Goal: Task Accomplishment & Management: Use online tool/utility

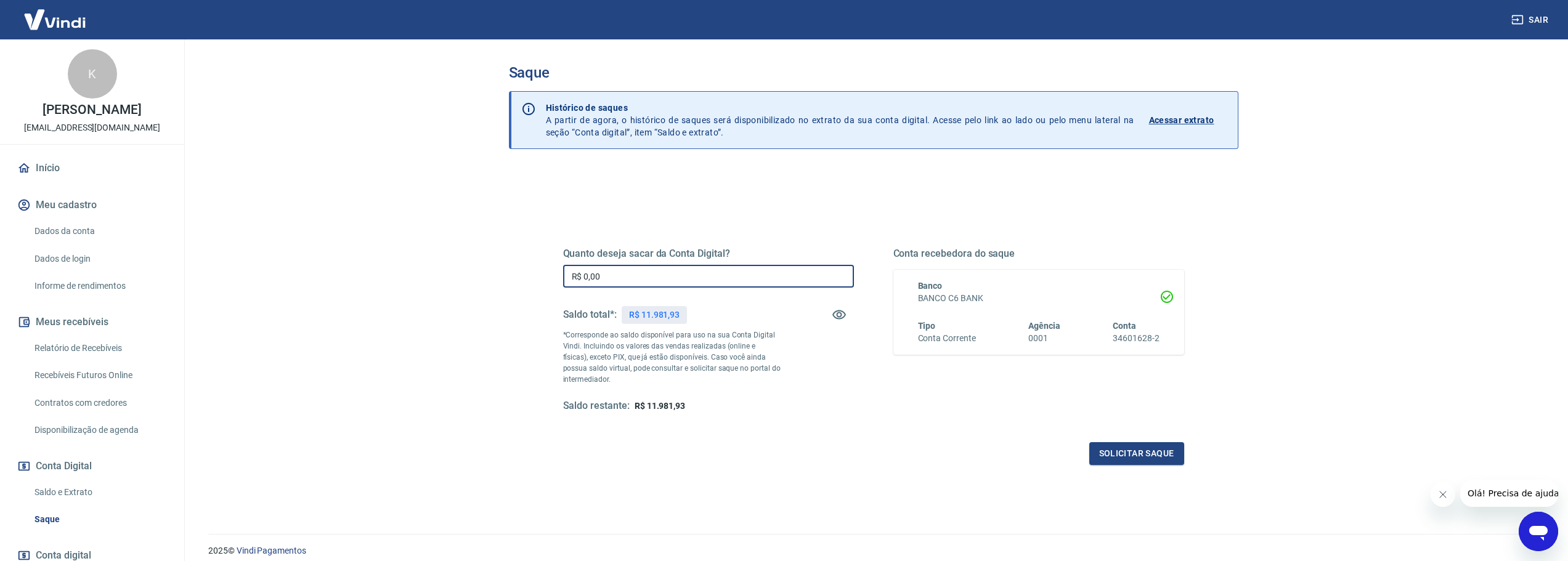
click at [621, 281] on input "R$ 0,00" at bounding box center [709, 276] width 291 height 23
type input "R$ 11.981,00"
click at [1155, 473] on div "Quanto deseja sacar da Conta Digital? R$ 11.981,00 ​ Saldo total*: R$ 11.981,93…" at bounding box center [874, 336] width 651 height 287
click at [1142, 456] on button "Solicitar saque" at bounding box center [1136, 454] width 95 height 23
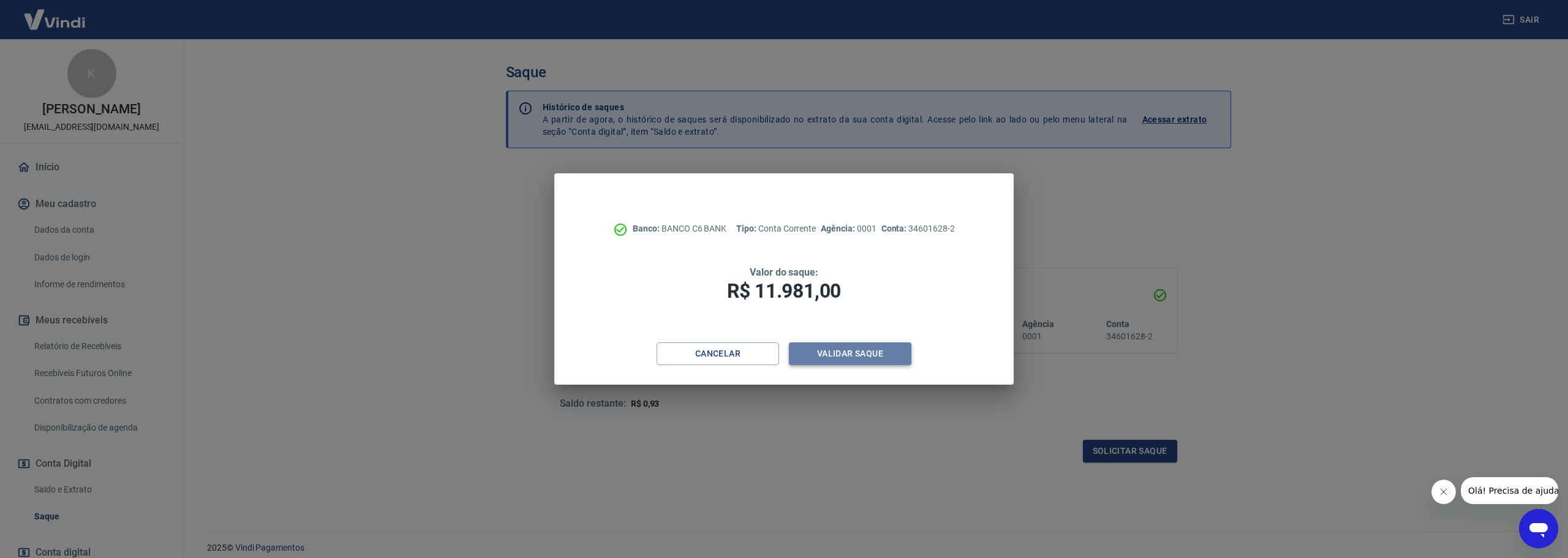
click at [873, 352] on button "Validar saque" at bounding box center [850, 354] width 123 height 23
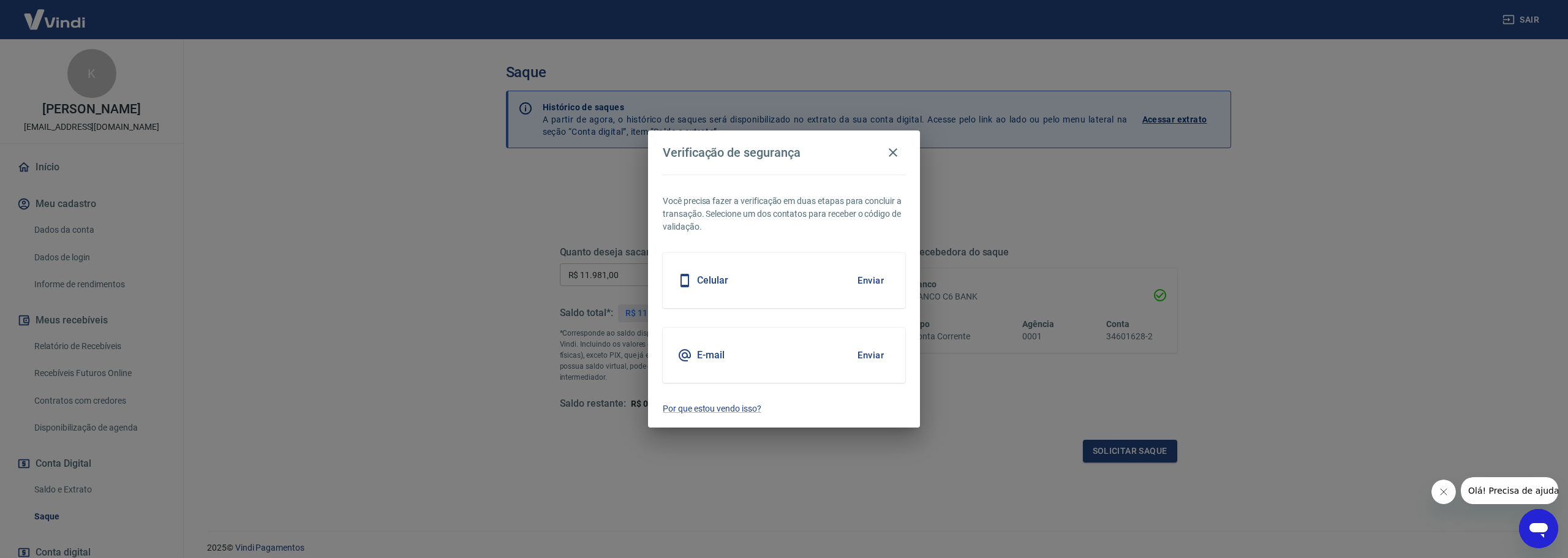
click at [869, 278] on button "Enviar" at bounding box center [871, 281] width 40 height 26
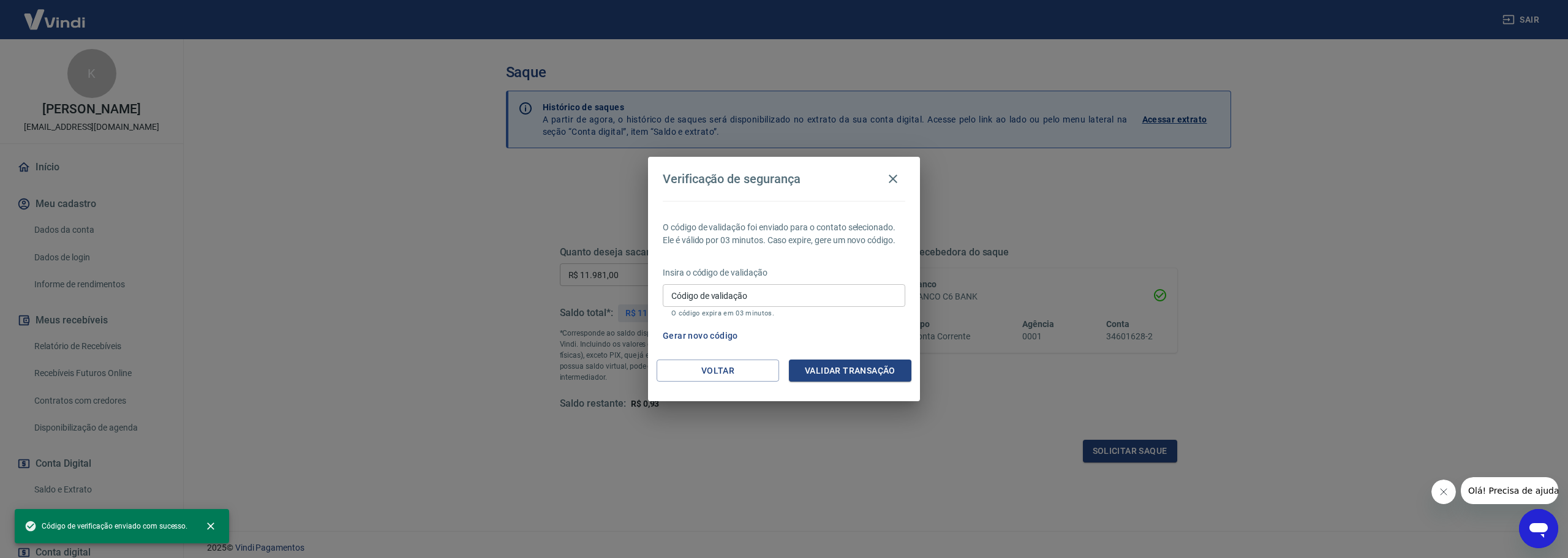
click at [730, 310] on p "O código expira em 03 minutos." at bounding box center [784, 313] width 226 height 8
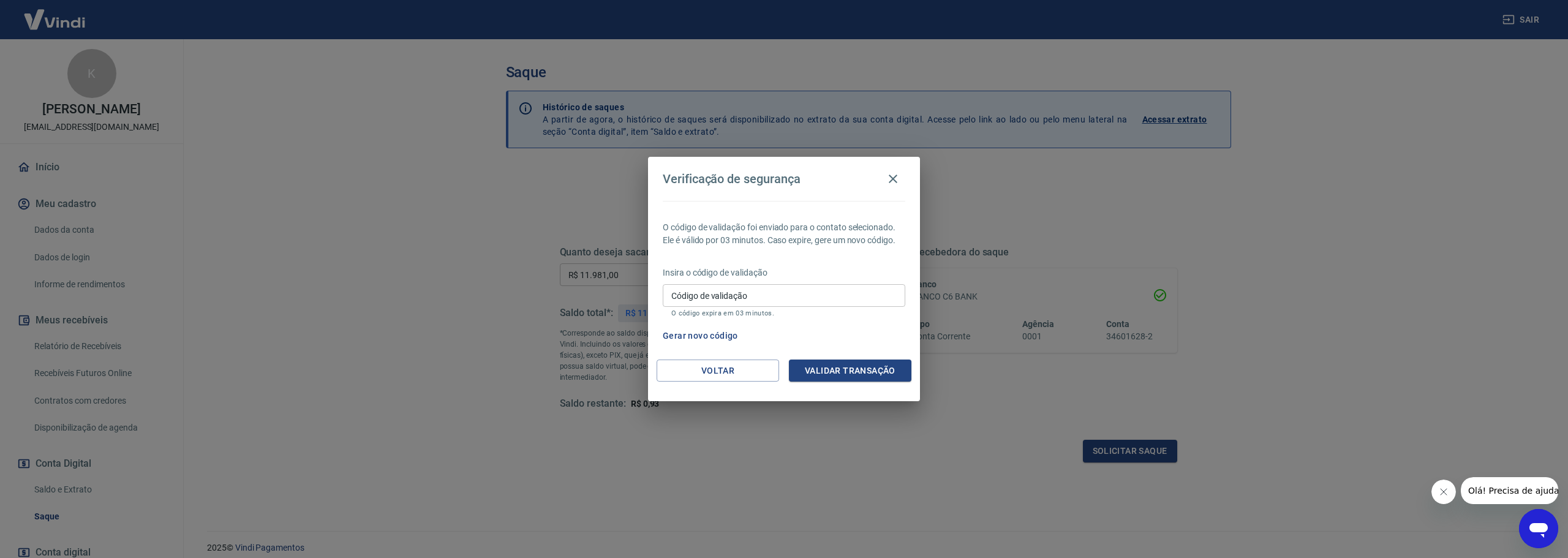
click at [726, 295] on input "Código de validação" at bounding box center [784, 296] width 243 height 23
type input "237749"
drag, startPoint x: 835, startPoint y: 369, endPoint x: 817, endPoint y: 343, distance: 31.6
click at [835, 368] on button "Validar transação" at bounding box center [850, 371] width 123 height 23
